Goal: Task Accomplishment & Management: Manage account settings

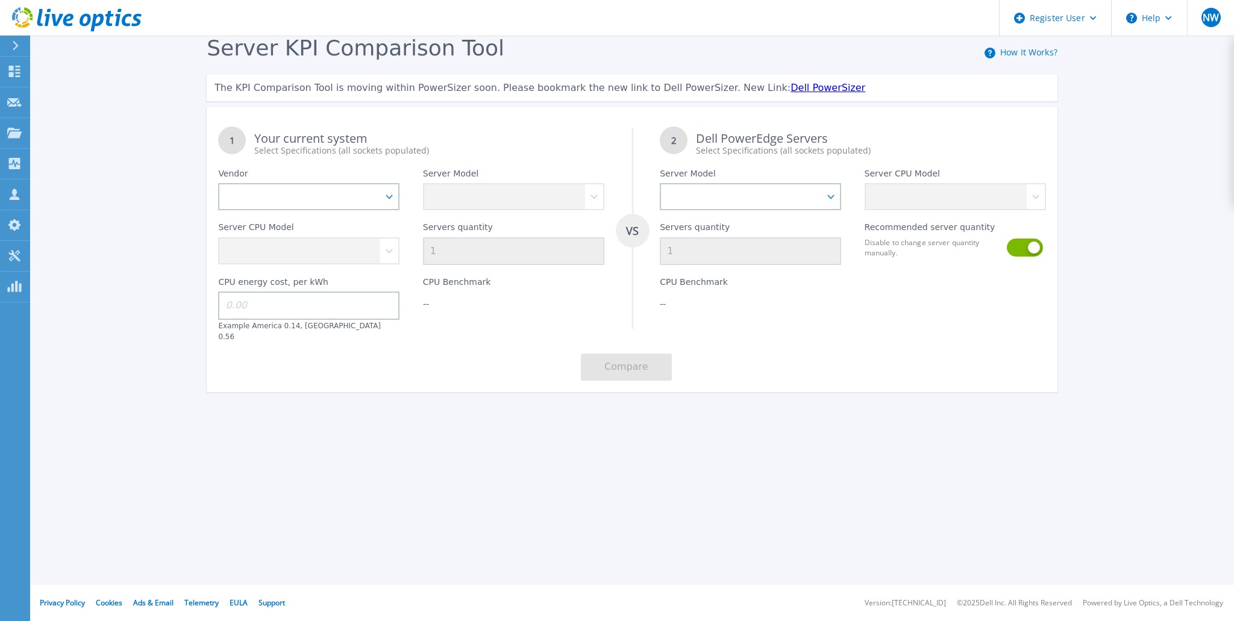
click at [17, 43] on icon at bounding box center [15, 46] width 7 height 10
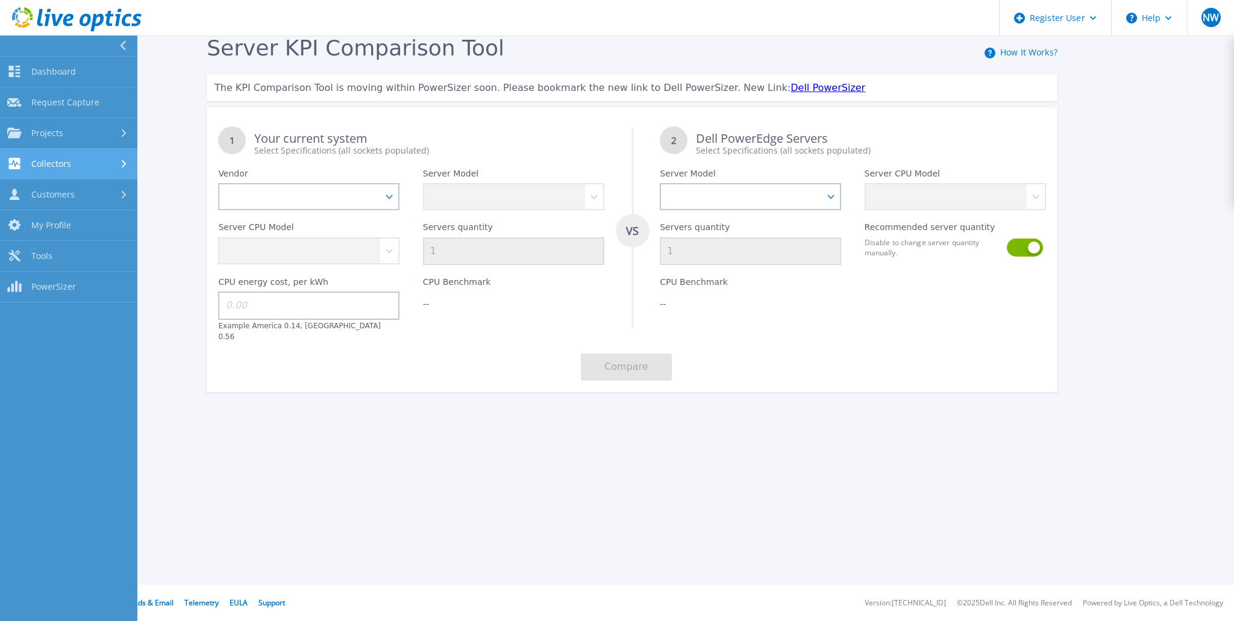
click at [119, 165] on div "Collectors" at bounding box center [68, 163] width 123 height 11
click at [122, 165] on icon at bounding box center [124, 164] width 8 height 5
click at [63, 288] on span "PowerSizer" at bounding box center [53, 286] width 45 height 11
click at [31, 252] on link "Tools Tools" at bounding box center [68, 256] width 137 height 31
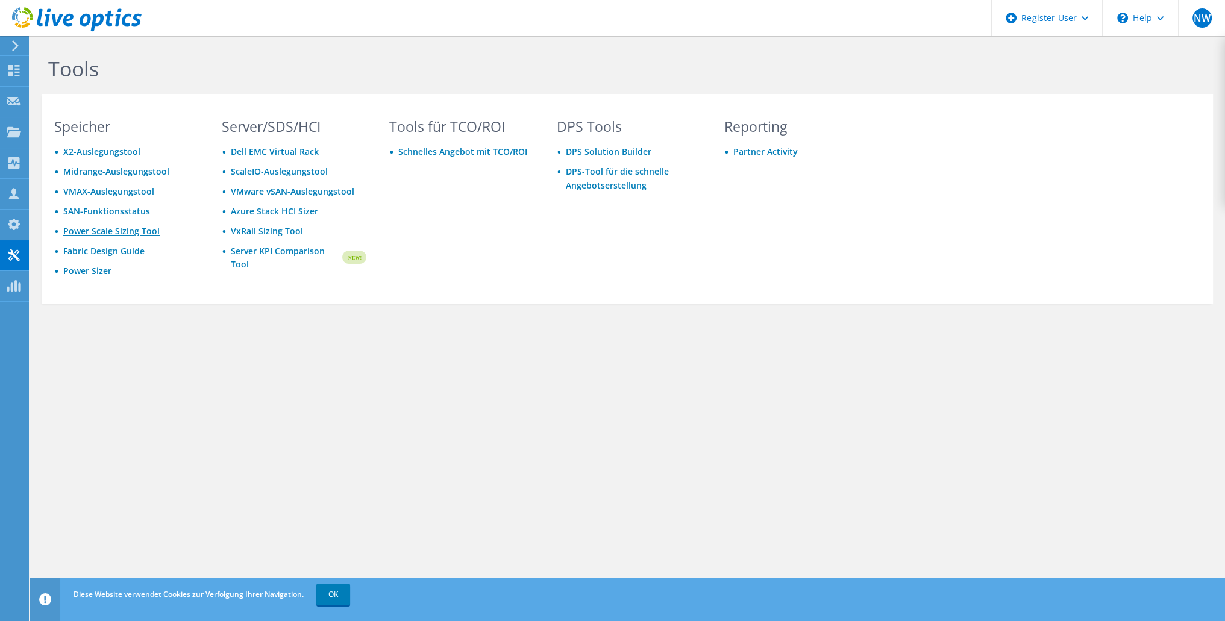
click at [95, 233] on link "Power Scale Sizing Tool" at bounding box center [111, 230] width 96 height 11
click at [14, 222] on icon at bounding box center [14, 224] width 14 height 11
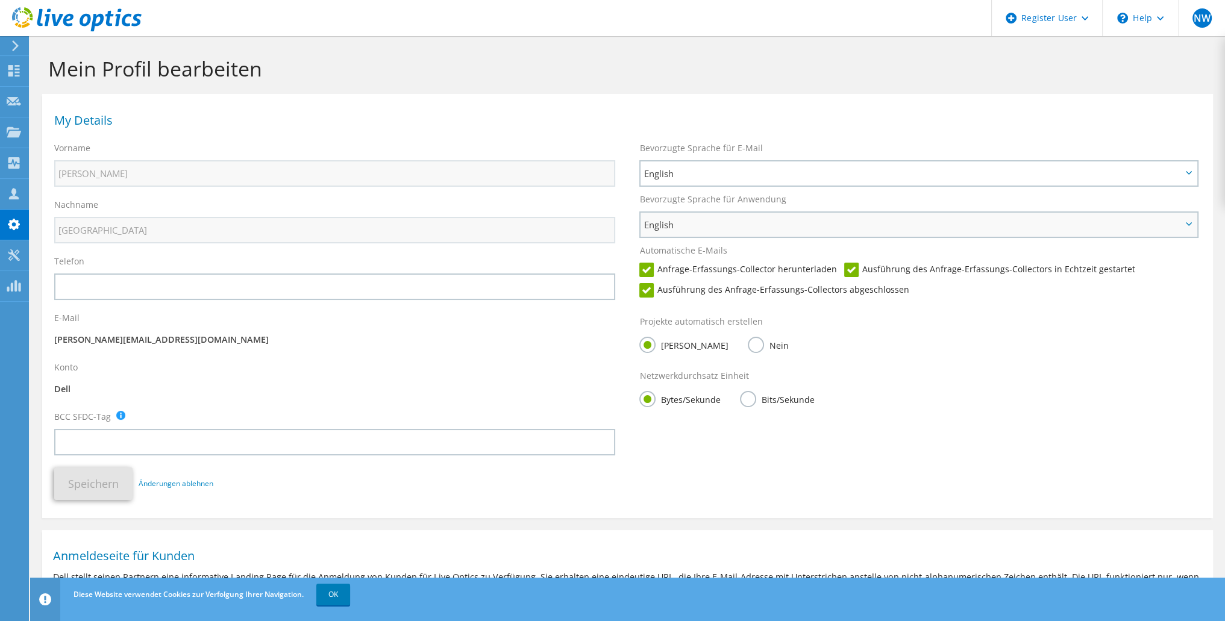
click at [756, 226] on span "English" at bounding box center [913, 225] width 538 height 14
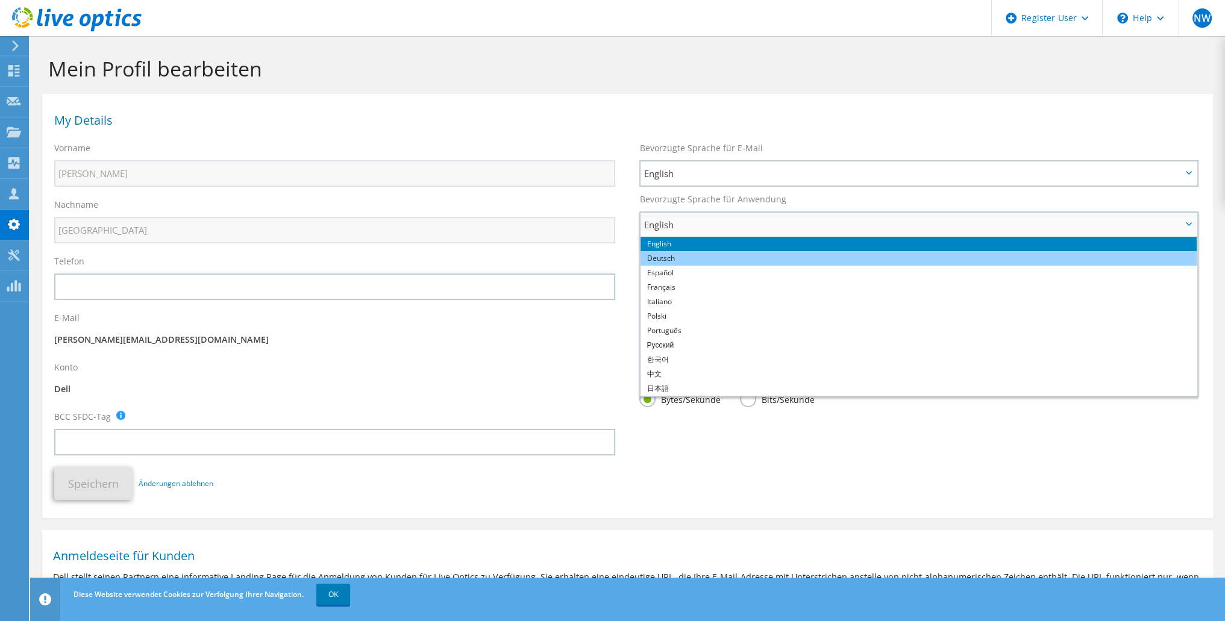
click at [748, 256] on li "Deutsch" at bounding box center [919, 258] width 556 height 14
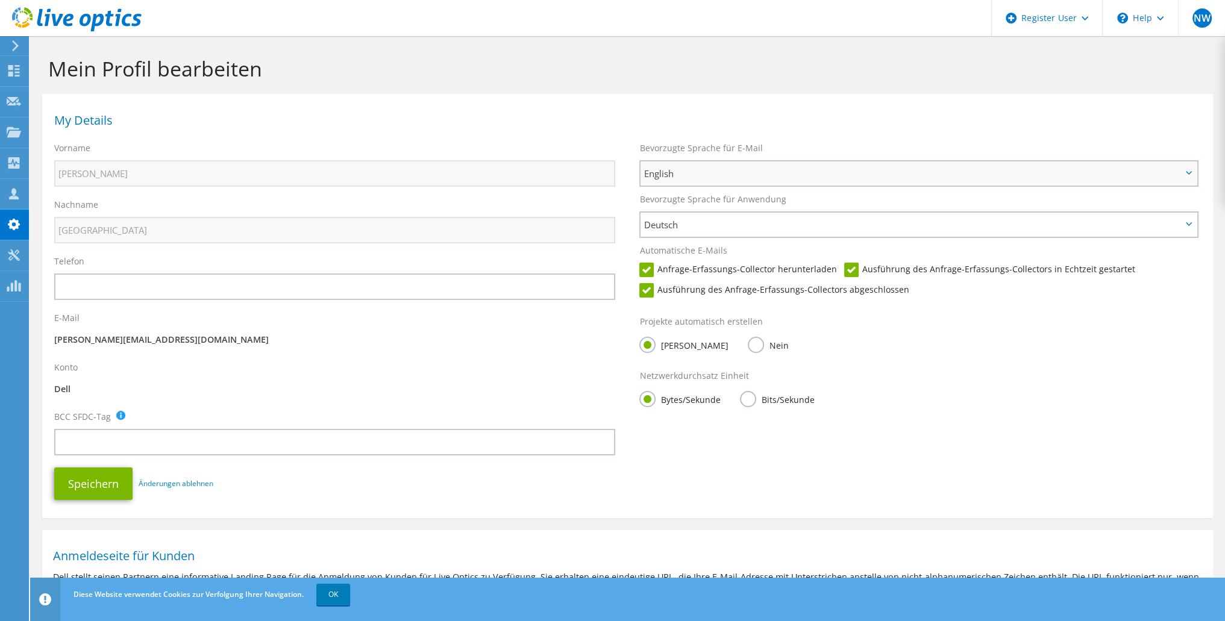
click at [715, 173] on span "English" at bounding box center [913, 173] width 538 height 14
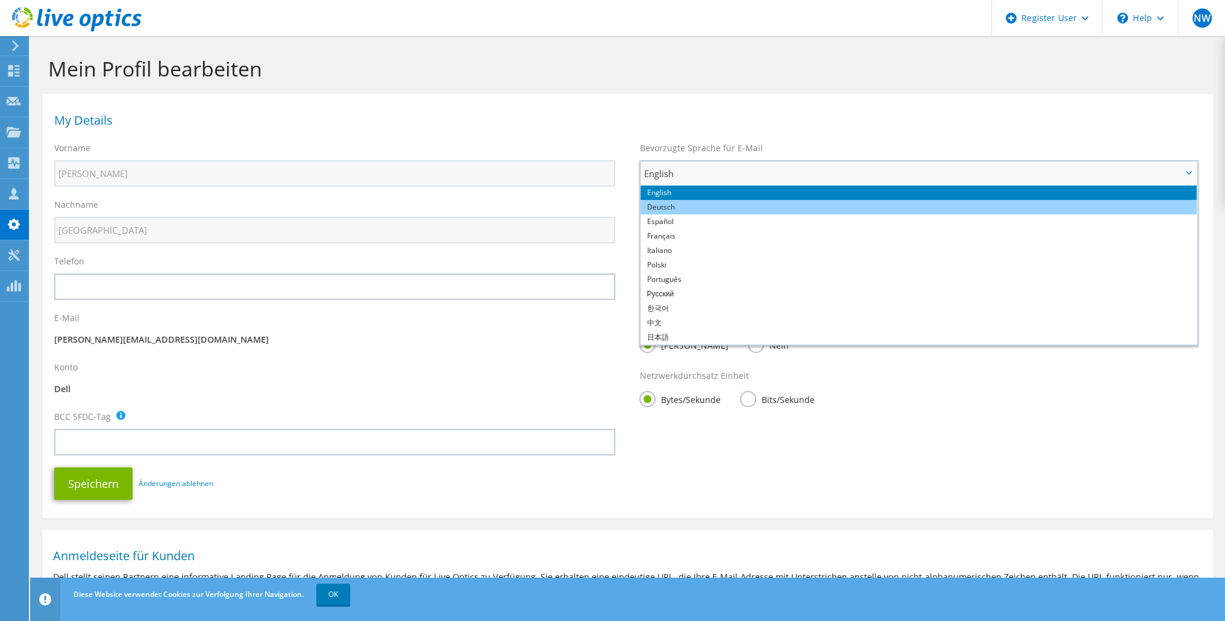
click at [714, 212] on li "Deutsch" at bounding box center [919, 207] width 556 height 14
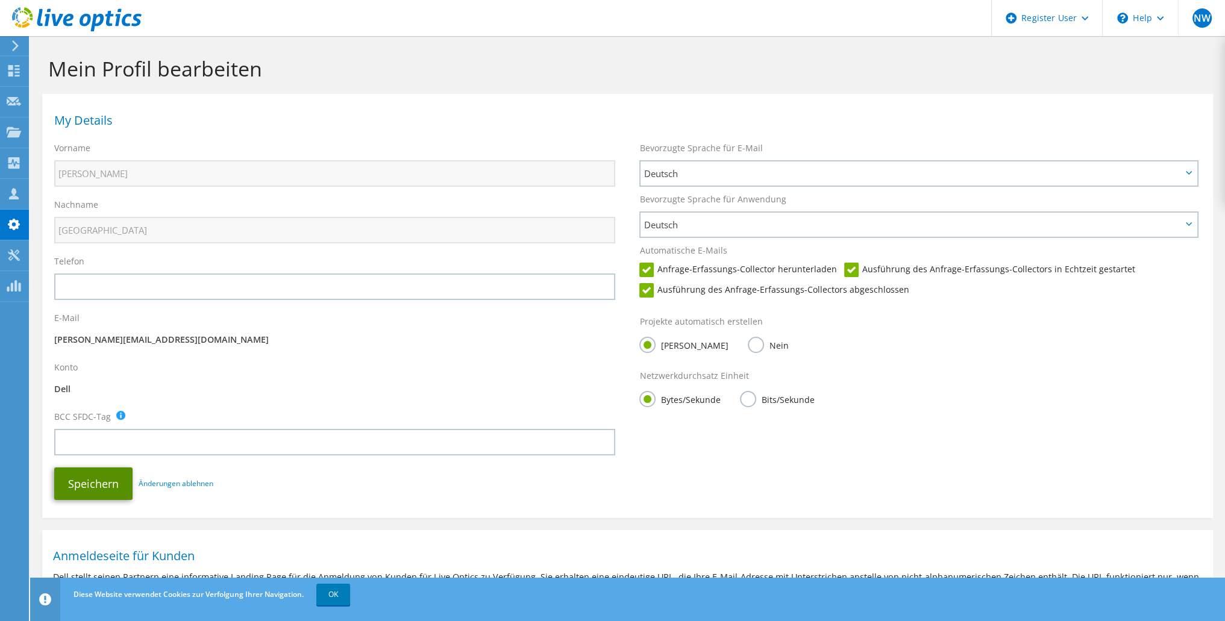
click at [98, 480] on button "Speichern" at bounding box center [93, 484] width 78 height 33
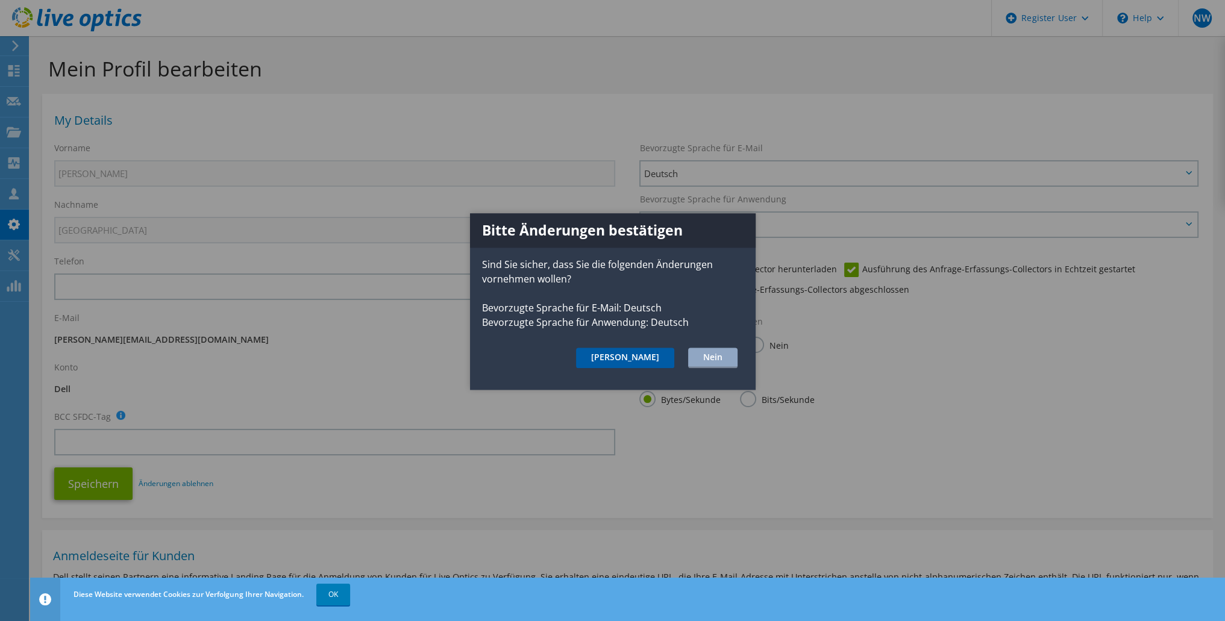
click at [656, 356] on button "[PERSON_NAME]" at bounding box center [625, 358] width 98 height 20
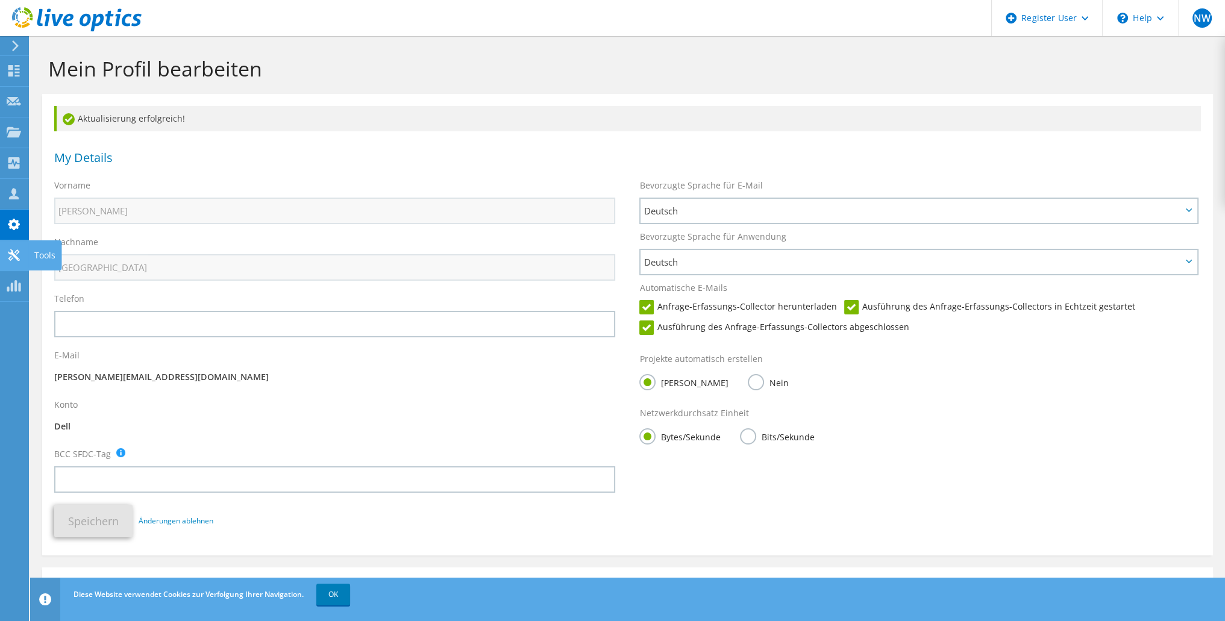
click at [20, 254] on icon at bounding box center [14, 254] width 14 height 11
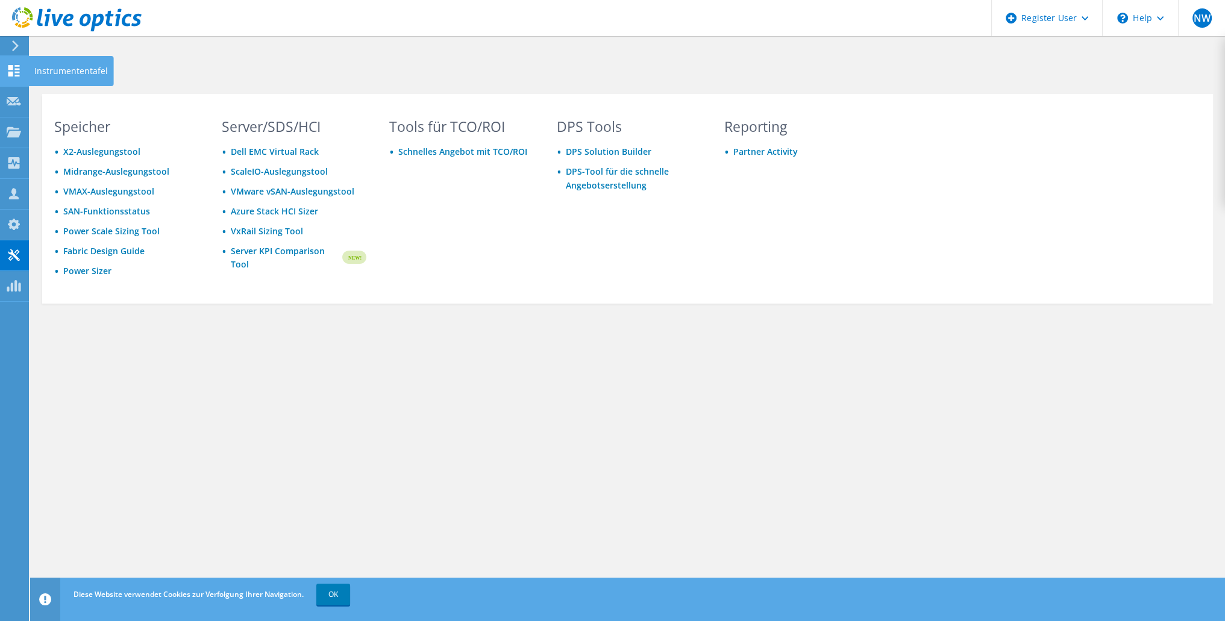
click at [14, 69] on icon at bounding box center [14, 70] width 14 height 11
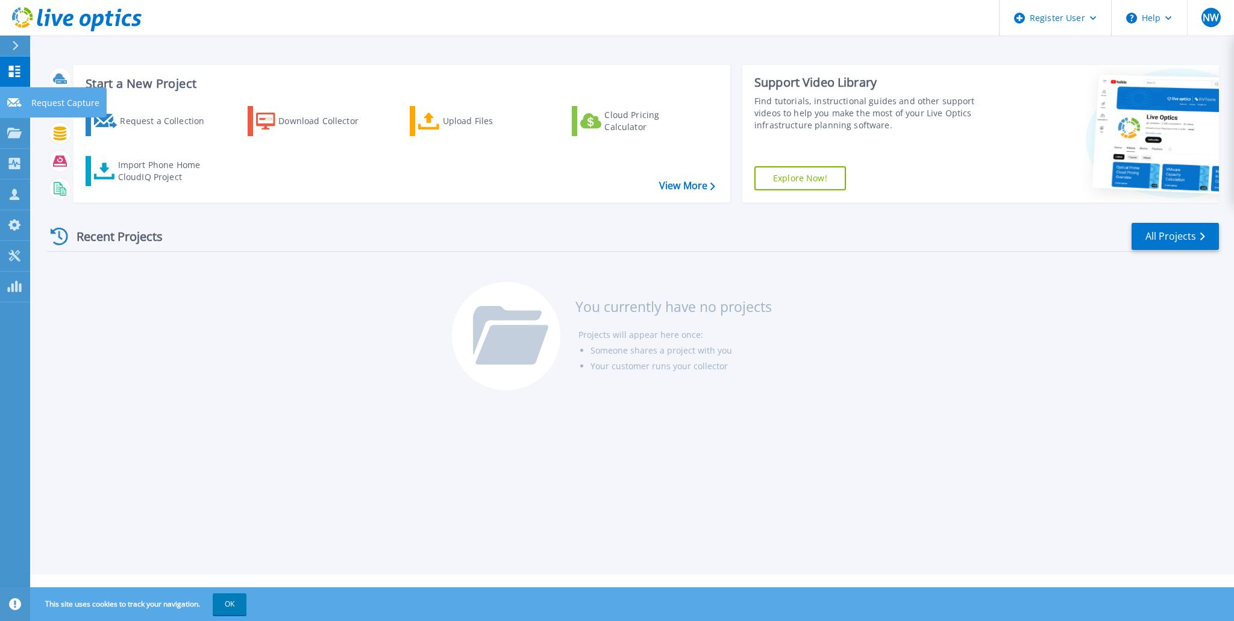
click at [10, 96] on div at bounding box center [14, 101] width 14 height 11
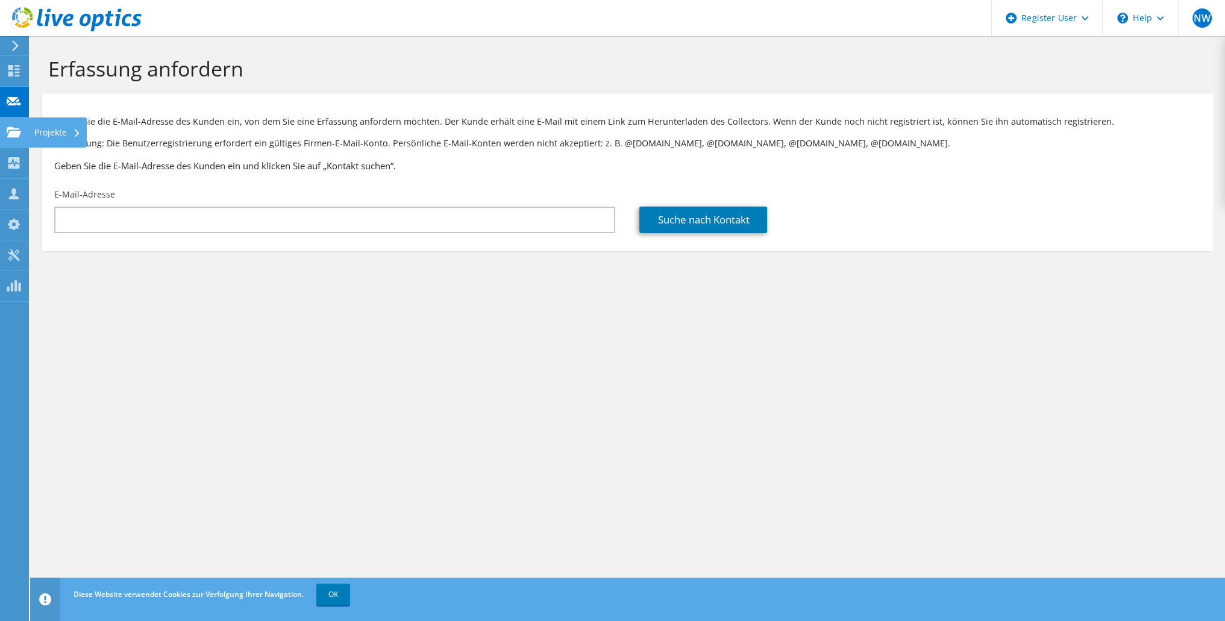
click at [9, 131] on icon at bounding box center [14, 132] width 14 height 11
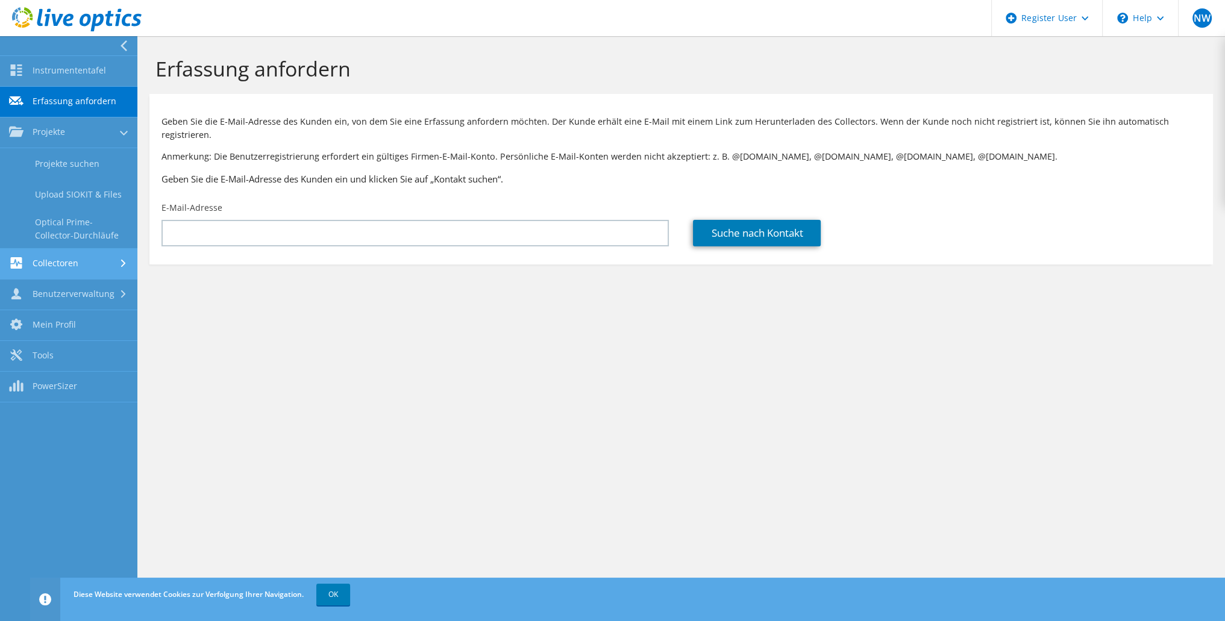
click at [53, 260] on link "Collectoren" at bounding box center [68, 264] width 137 height 31
click at [57, 272] on link "Data Domain Local Summary" at bounding box center [68, 267] width 137 height 39
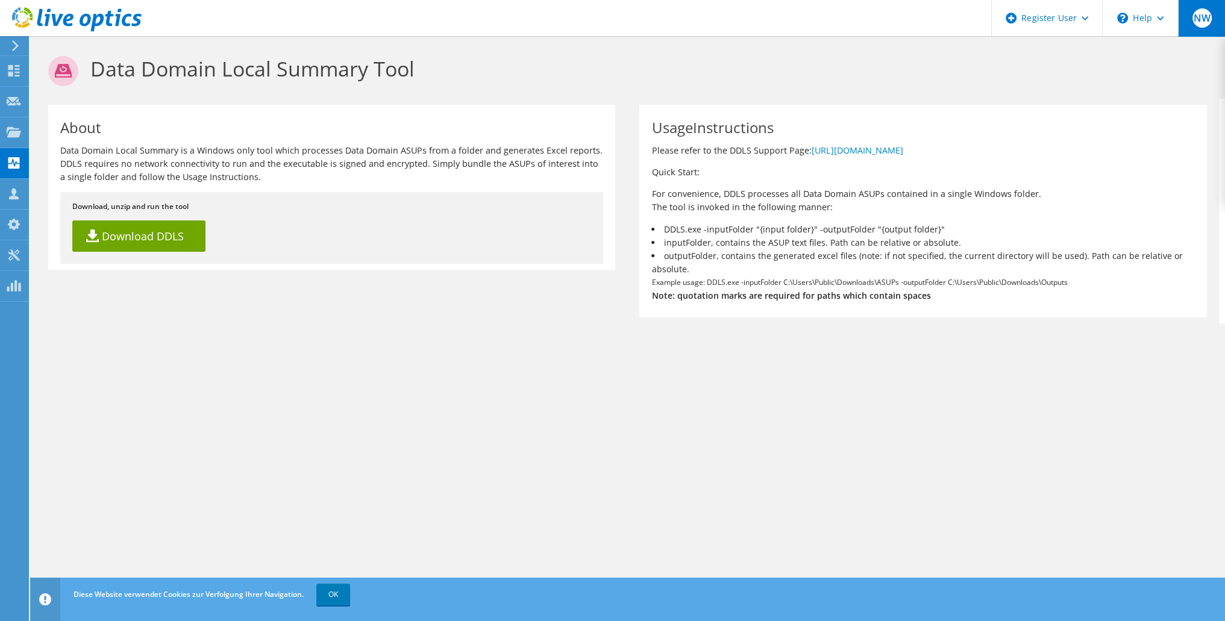
click at [1205, 23] on span "NW" at bounding box center [1202, 17] width 19 height 19
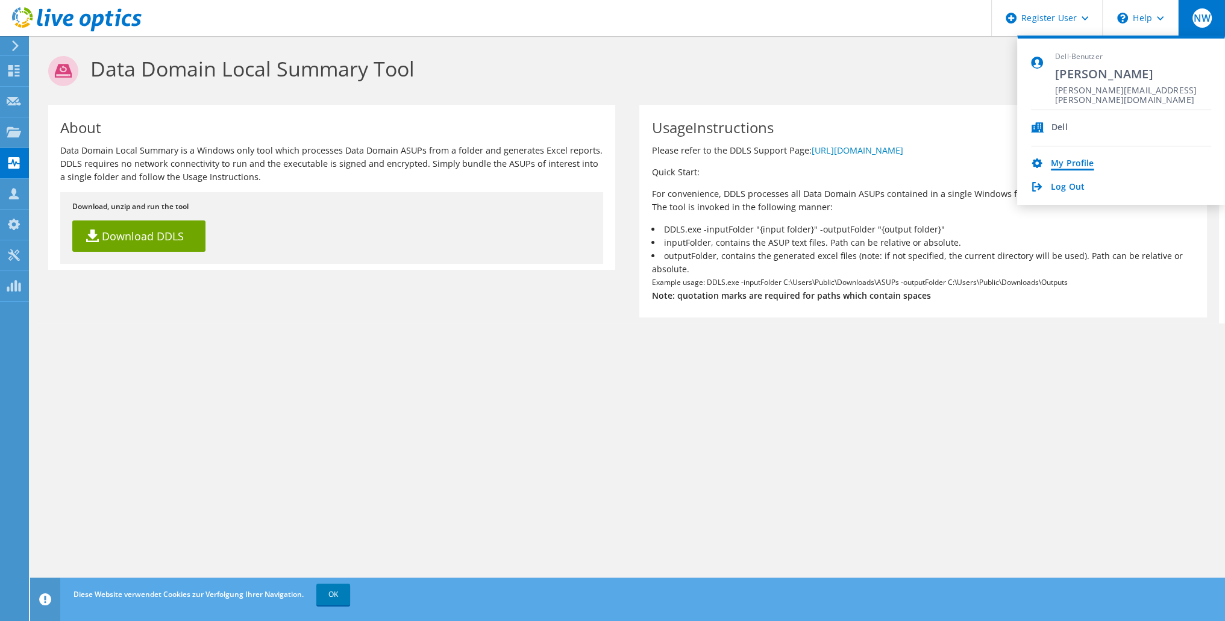
click at [1081, 162] on link "My Profile" at bounding box center [1072, 163] width 43 height 11
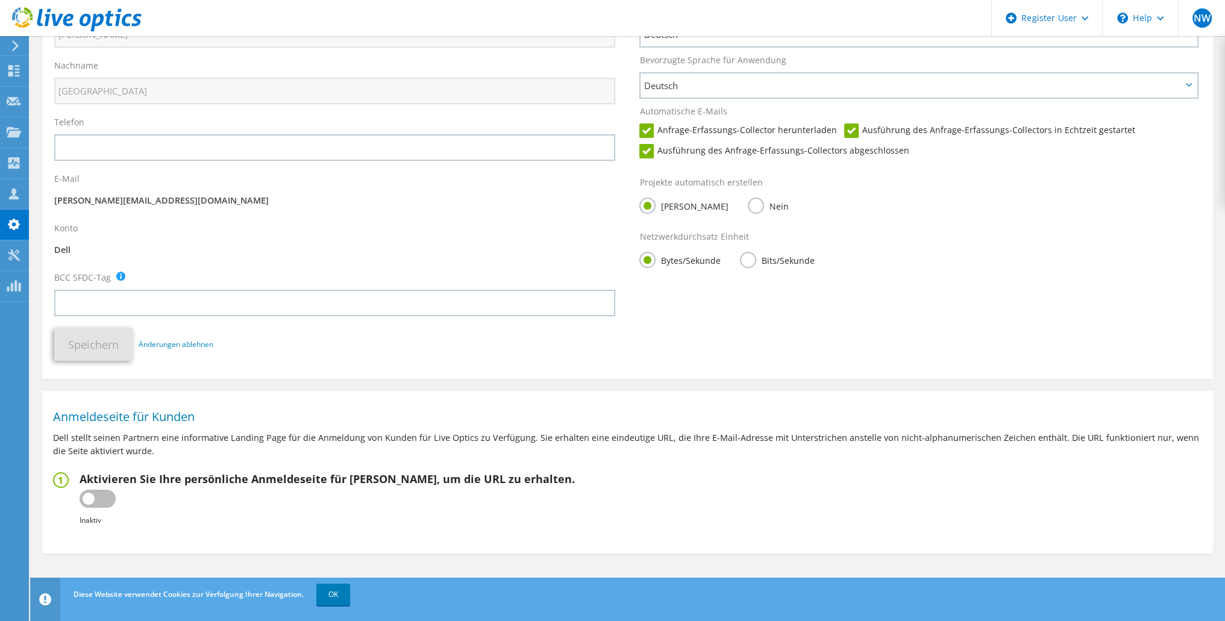
scroll to position [142, 0]
click at [105, 492] on label at bounding box center [98, 496] width 36 height 18
click at [0, 0] on input "checkbox" at bounding box center [0, 0] width 0 height 0
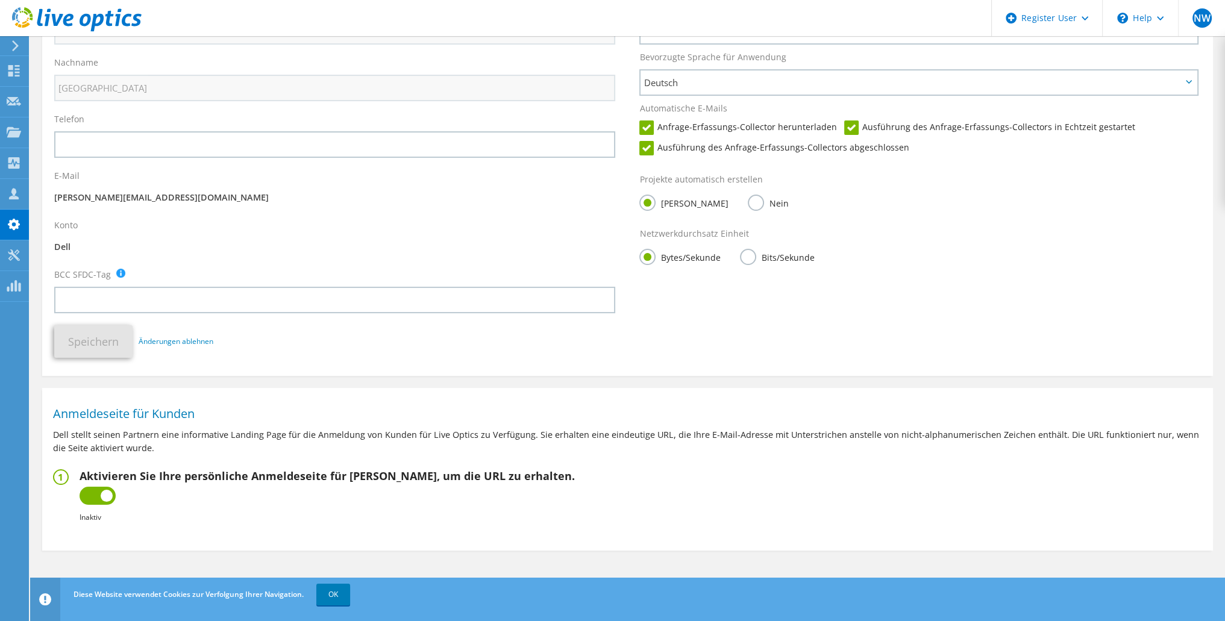
type input "https://app.liveoptics.com/signup/nicky_wusterhausen_dell_com_34370"
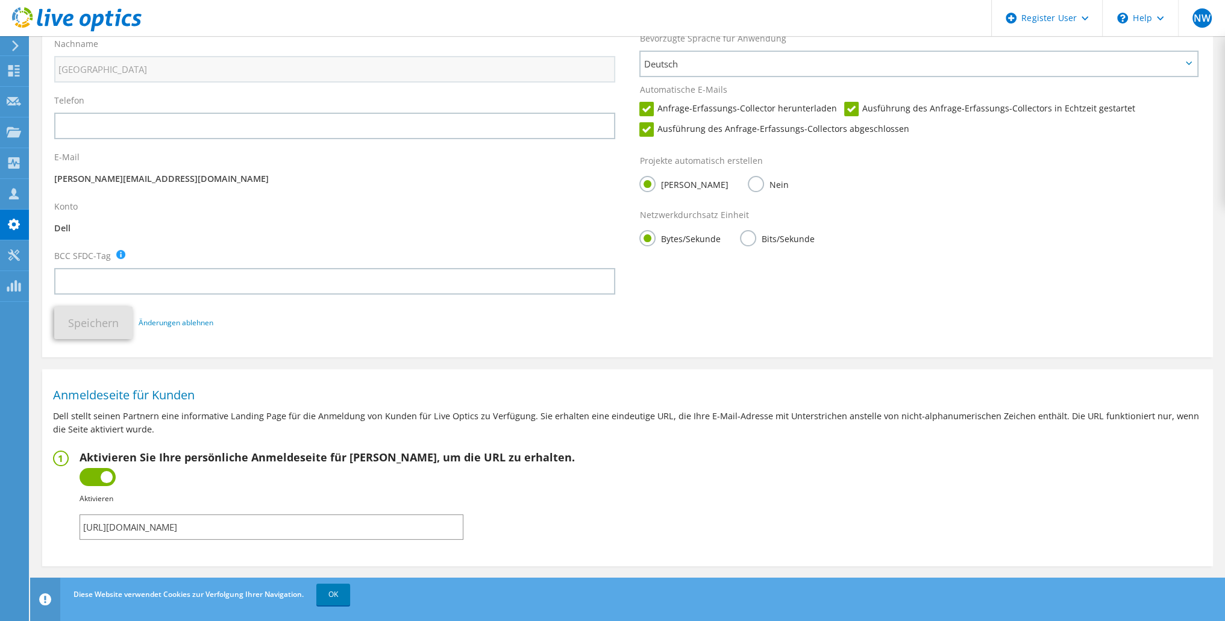
scroll to position [177, 0]
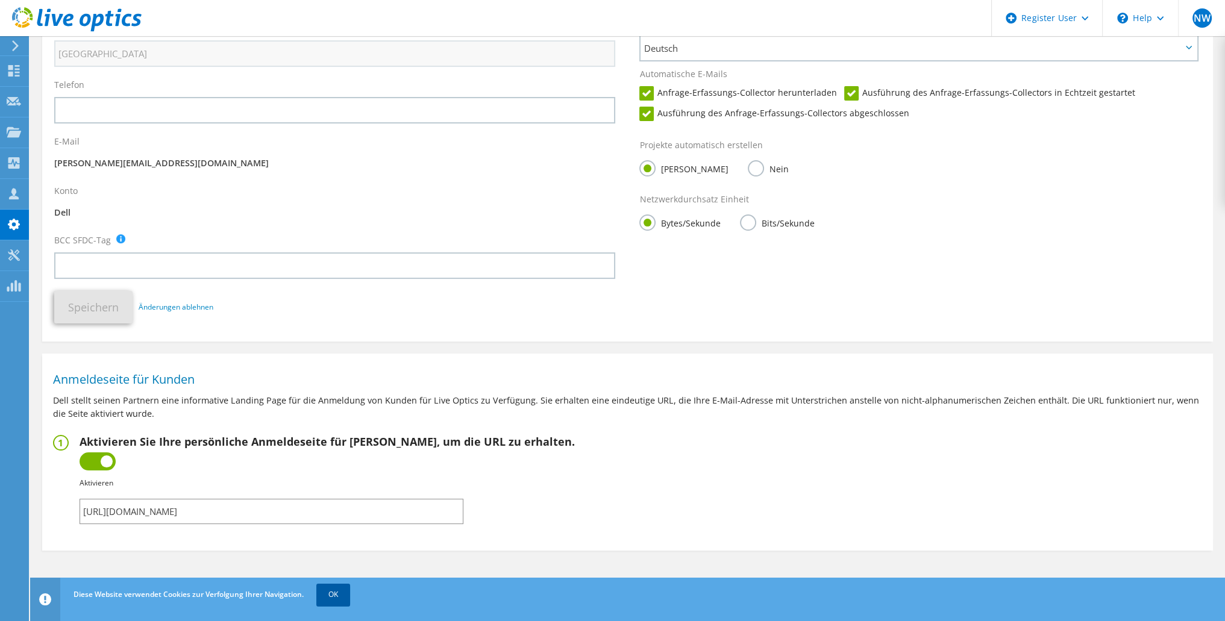
click at [335, 597] on link "OK" at bounding box center [333, 595] width 34 height 22
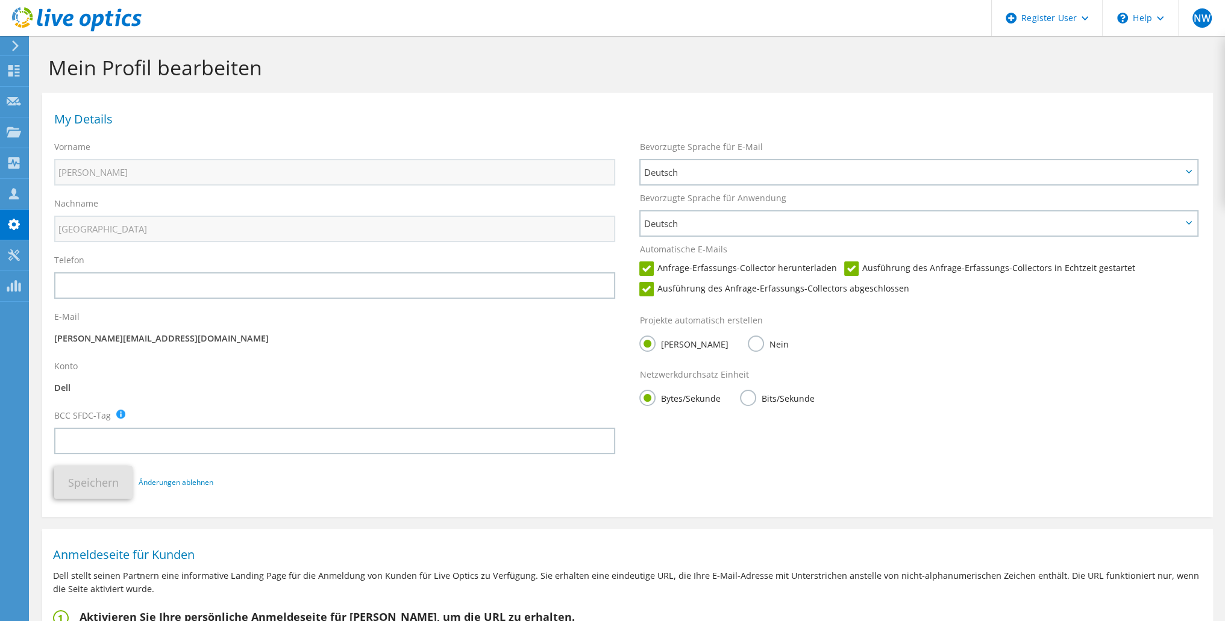
scroll to position [0, 0]
click at [10, 193] on icon at bounding box center [14, 193] width 14 height 11
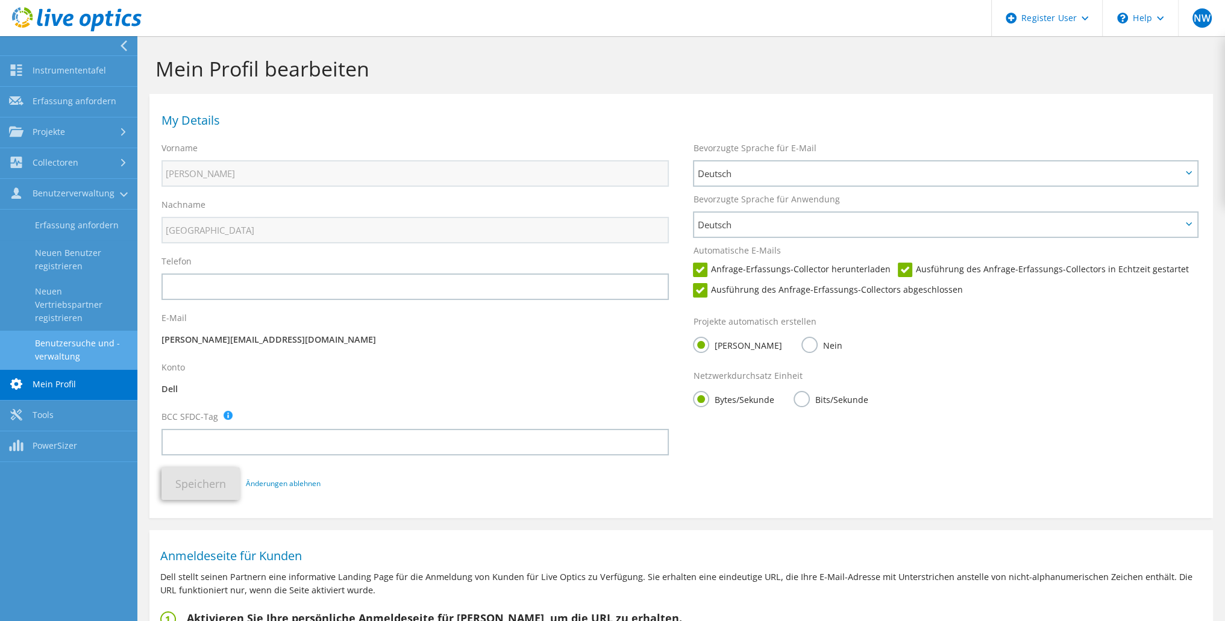
click at [36, 342] on link "Benutzersuche und -verwaltung" at bounding box center [68, 350] width 137 height 39
